Goal: Communication & Community: Answer question/provide support

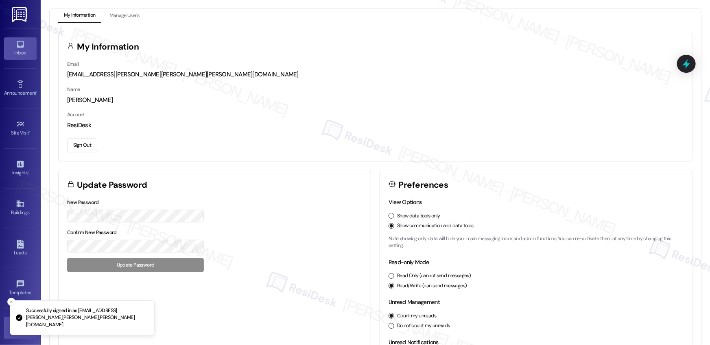
click at [17, 46] on icon at bounding box center [20, 44] width 7 height 7
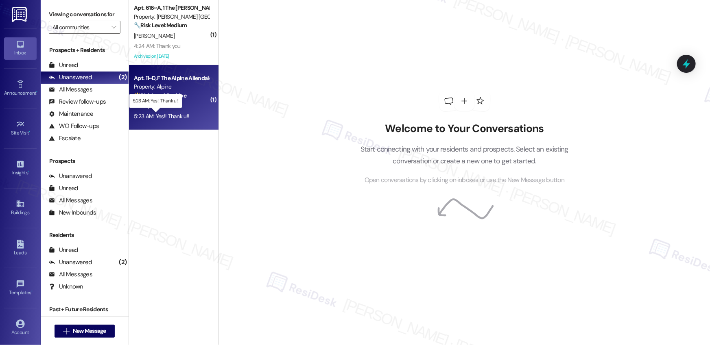
click at [175, 114] on div "5:23 AM: Yes!! Thank u!! 5:23 AM: Yes!! Thank u!!" at bounding box center [161, 116] width 55 height 7
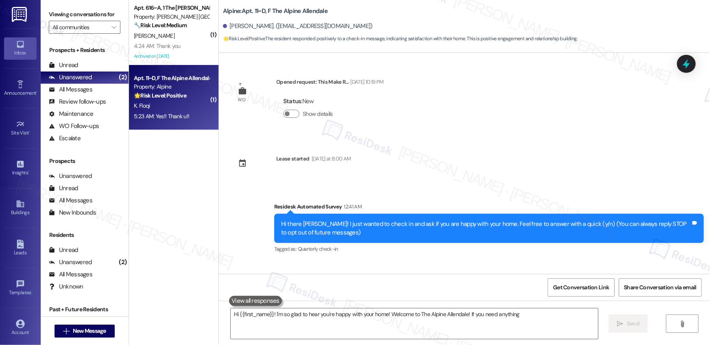
scroll to position [56, 0]
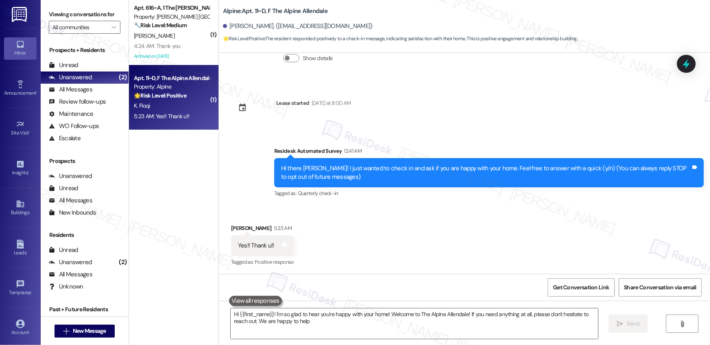
type textarea "Hi {{first_name}}! I'm so glad to hear you're happy with your home! Welcome to …"
click at [315, 330] on textarea "Hi {{first_name}}! I'm so glad to hear you're happy with your home! Welcome to …" at bounding box center [414, 324] width 367 height 31
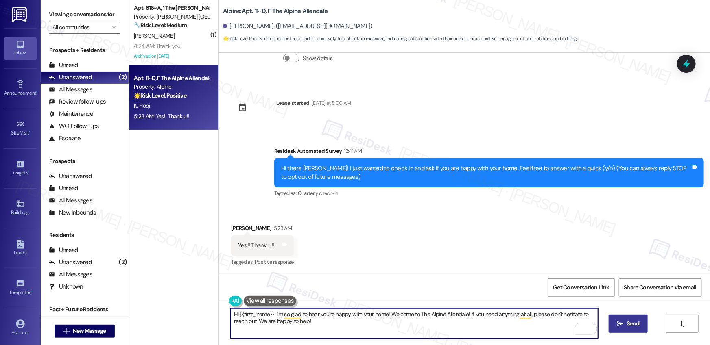
click at [620, 327] on icon "" at bounding box center [620, 324] width 6 height 7
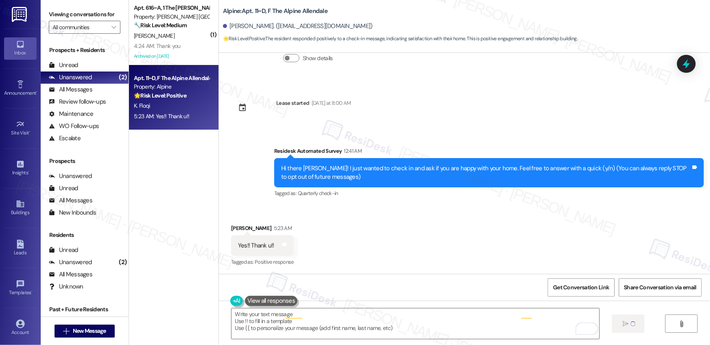
type textarea "Fetching suggested responses. Please feel free to read through the conversation…"
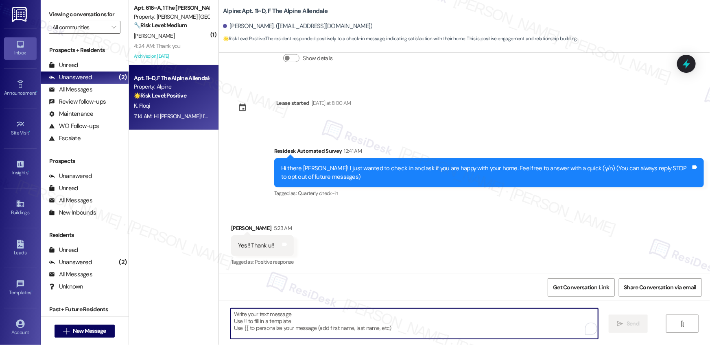
click at [263, 330] on textarea "To enrich screen reader interactions, please activate Accessibility in Grammarl…" at bounding box center [414, 324] width 367 height 31
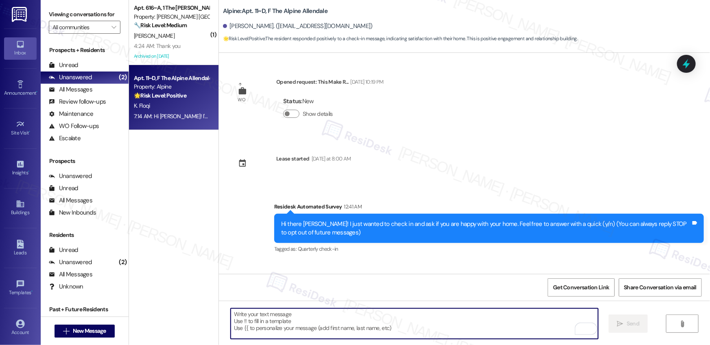
scroll to position [122, 0]
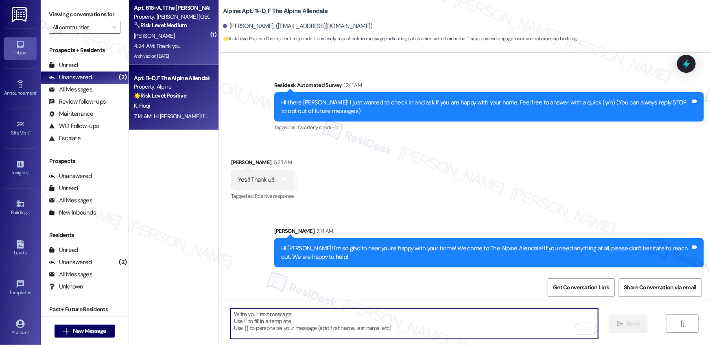
click at [148, 40] on div "[PERSON_NAME]" at bounding box center [171, 36] width 77 height 10
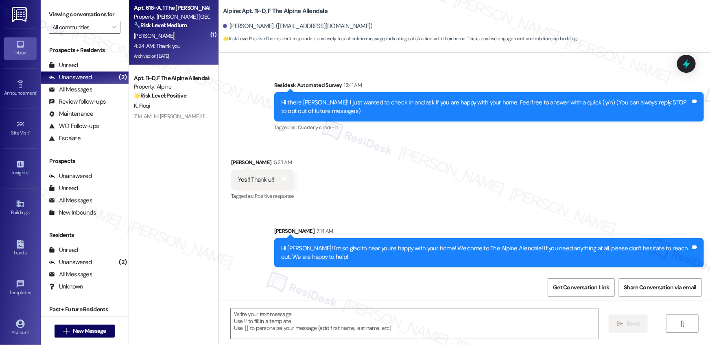
type textarea "Fetching suggested responses. Please feel free to read through the conversation…"
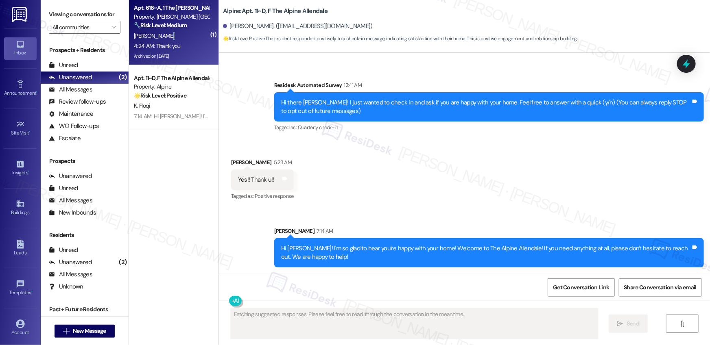
click at [148, 40] on div "[PERSON_NAME]" at bounding box center [171, 36] width 77 height 10
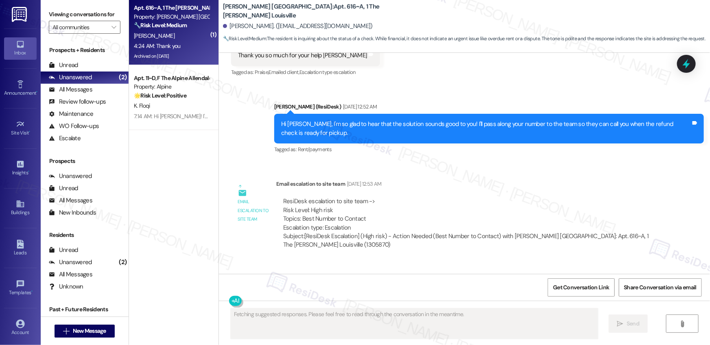
scroll to position [4524, 0]
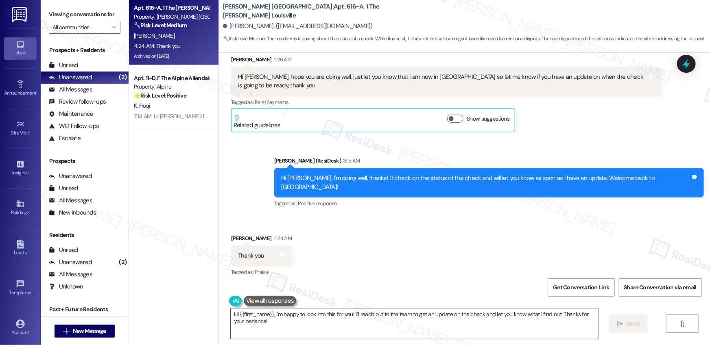
click at [299, 325] on textarea "Hi {{first_name}}, I'm happy to look into this for you! I'll reach out to the t…" at bounding box center [414, 324] width 367 height 31
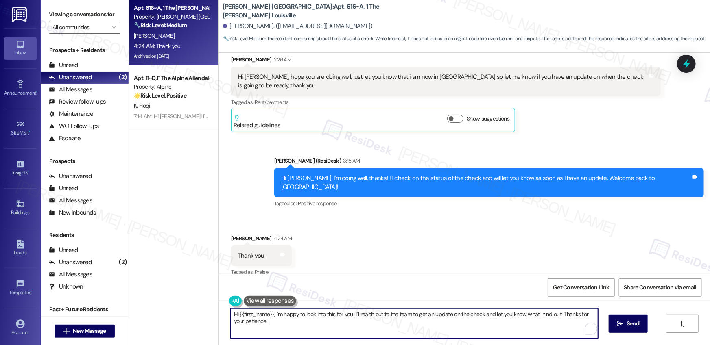
click at [299, 325] on textarea "Hi {{first_name}}, I'm happy to look into this for you! I'll reach out to the t…" at bounding box center [414, 324] width 367 height 31
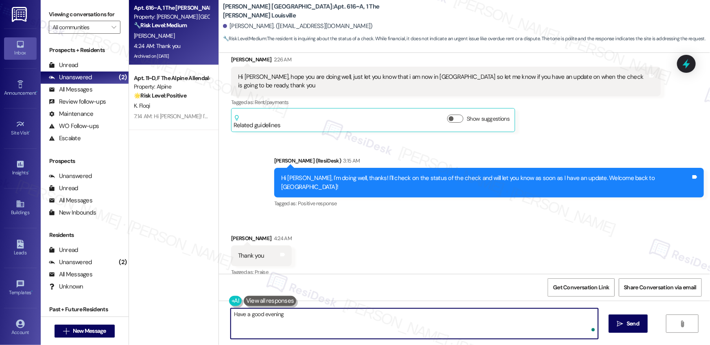
type textarea "Have a good evening!"
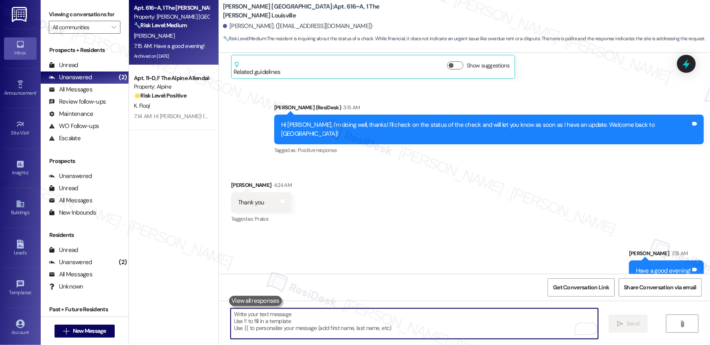
scroll to position [4581, 0]
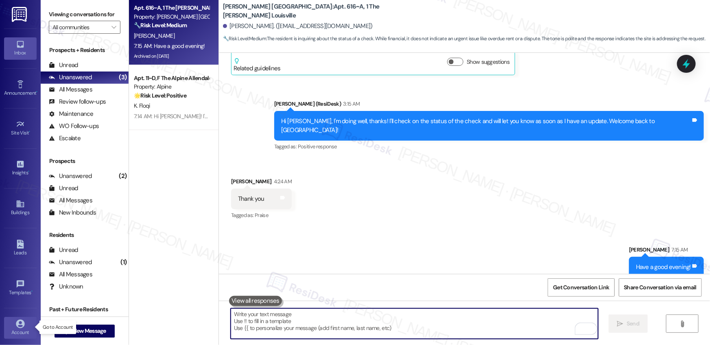
click at [21, 329] on div "Account" at bounding box center [20, 333] width 41 height 8
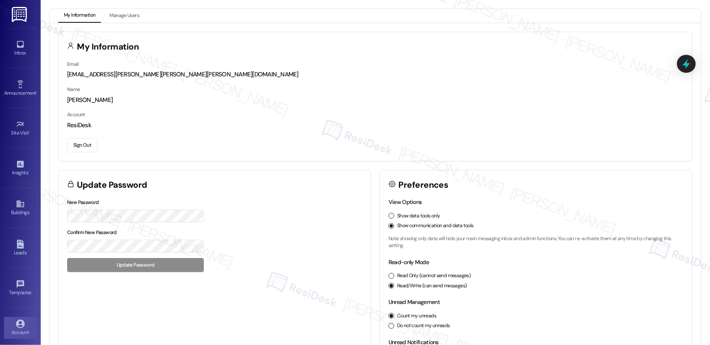
click at [77, 149] on button "Sign Out" at bounding box center [82, 145] width 30 height 14
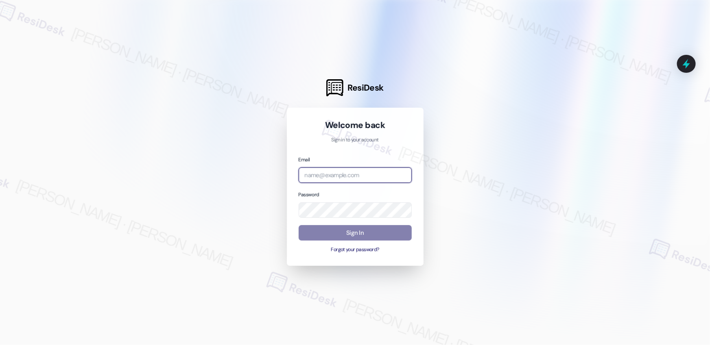
click at [367, 176] on input "email" at bounding box center [355, 176] width 113 height 16
type input "[EMAIL_ADDRESS][PERSON_NAME][PERSON_NAME][PERSON_NAME][PERSON_NAME][DOMAIN_NAME]"
